Goal: Task Accomplishment & Management: Use online tool/utility

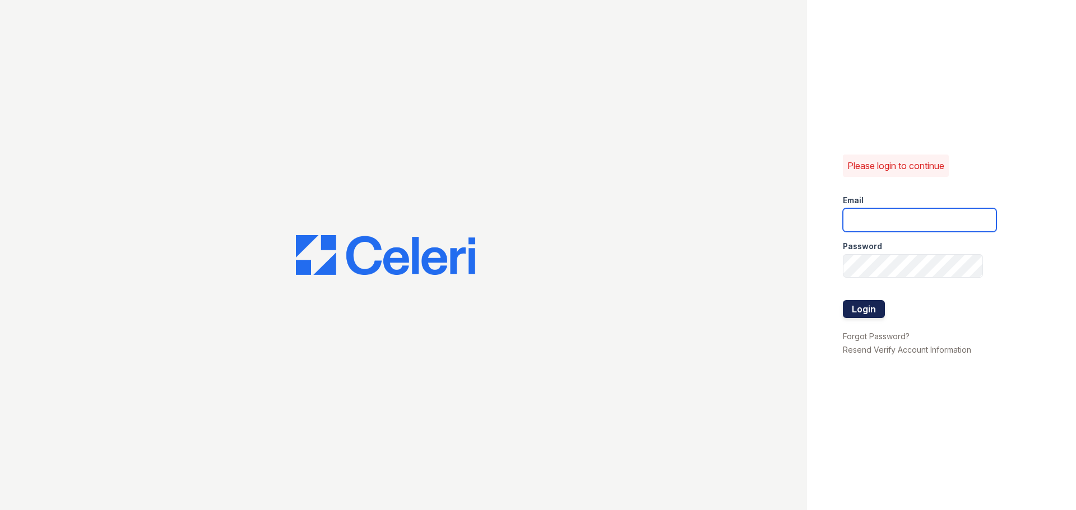
type input "[EMAIL_ADDRESS][DOMAIN_NAME]"
click at [852, 308] on button "Login" at bounding box center [864, 309] width 42 height 18
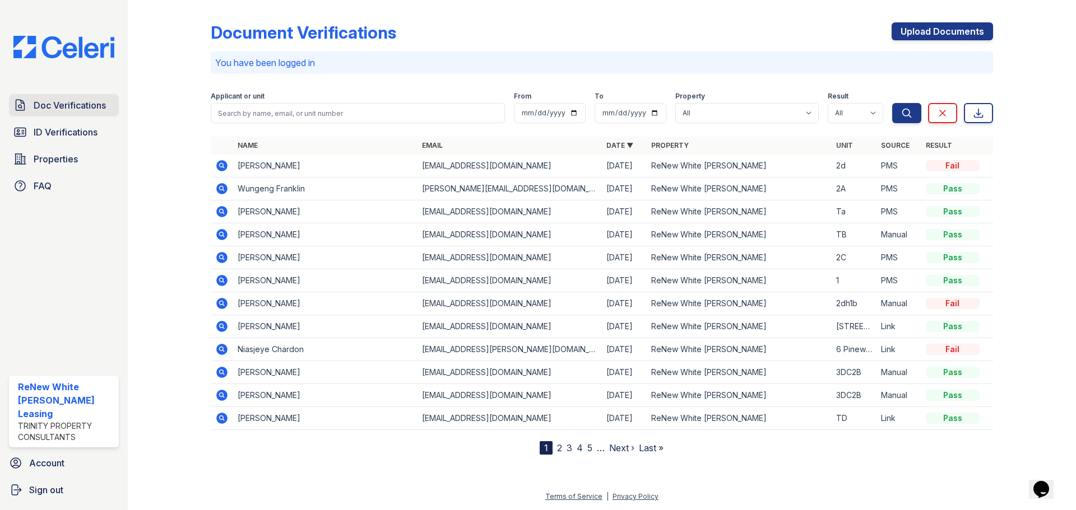
click at [77, 106] on span "Doc Verifications" at bounding box center [70, 105] width 72 height 13
